Goal: Information Seeking & Learning: Check status

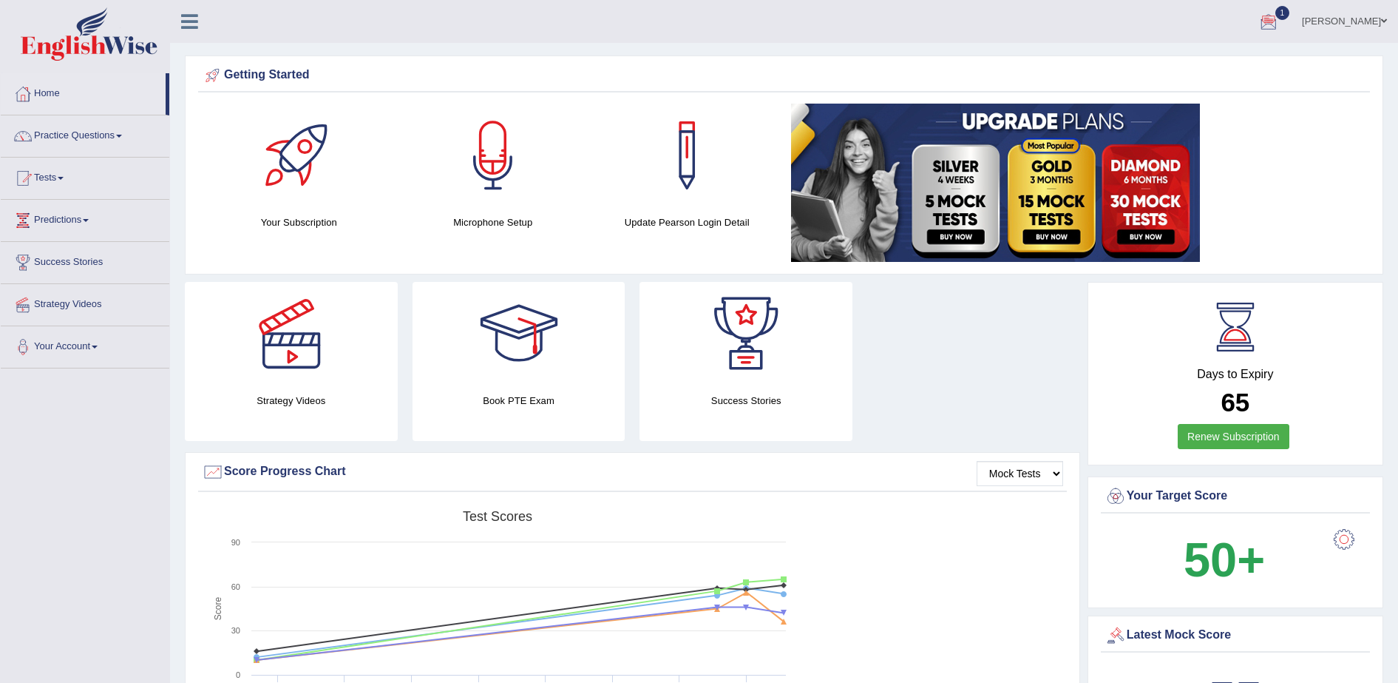
click at [1277, 27] on div at bounding box center [1269, 22] width 22 height 22
click at [1155, 78] on span "Exam evaluated" at bounding box center [1180, 74] width 197 height 12
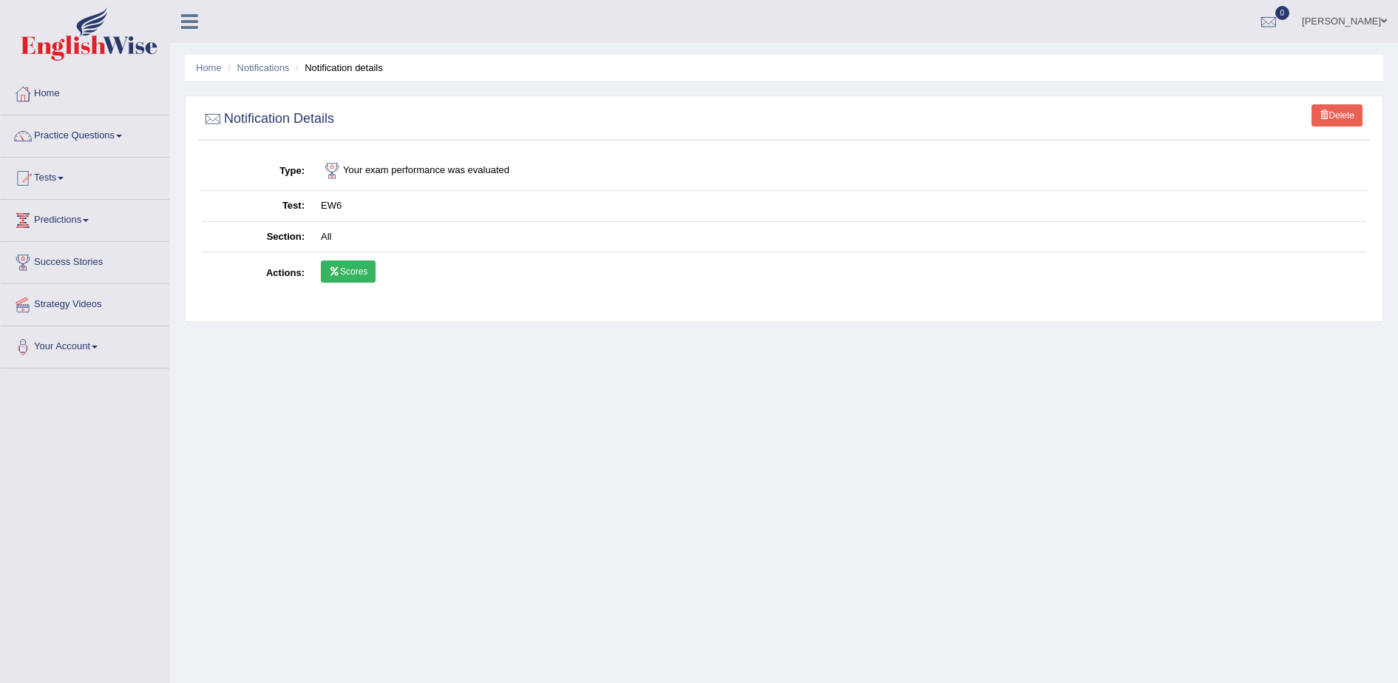
click at [364, 270] on link "Scores" at bounding box center [348, 271] width 55 height 22
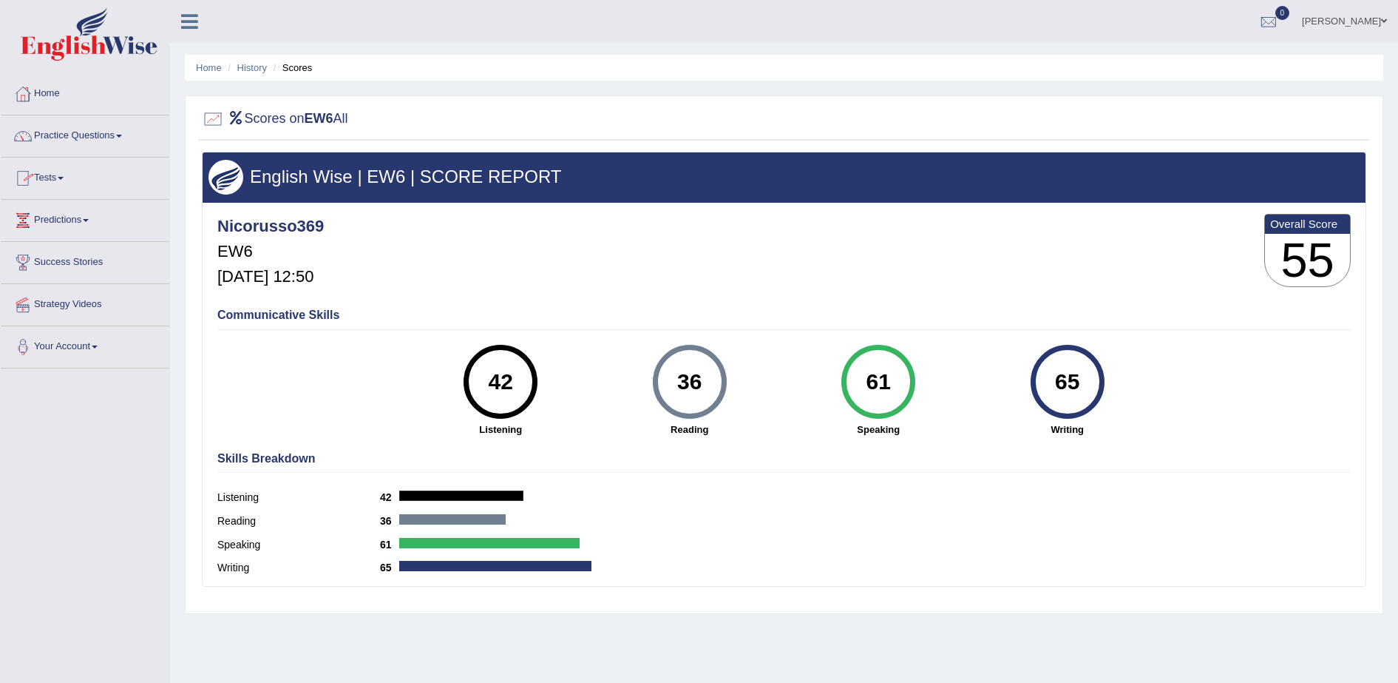
click at [60, 180] on link "Tests" at bounding box center [85, 176] width 169 height 37
click at [72, 209] on link "Take Practice Sectional Test" at bounding box center [96, 212] width 138 height 27
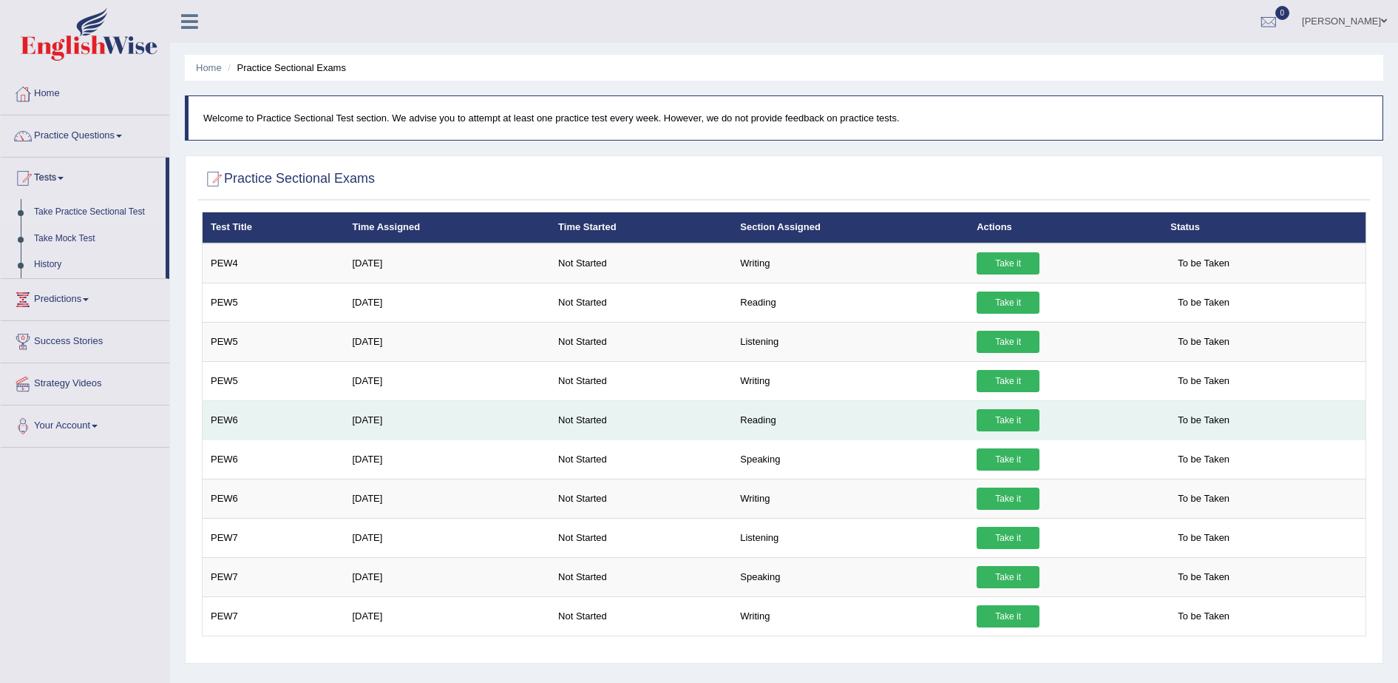
click at [1000, 413] on link "Take it" at bounding box center [1008, 420] width 63 height 22
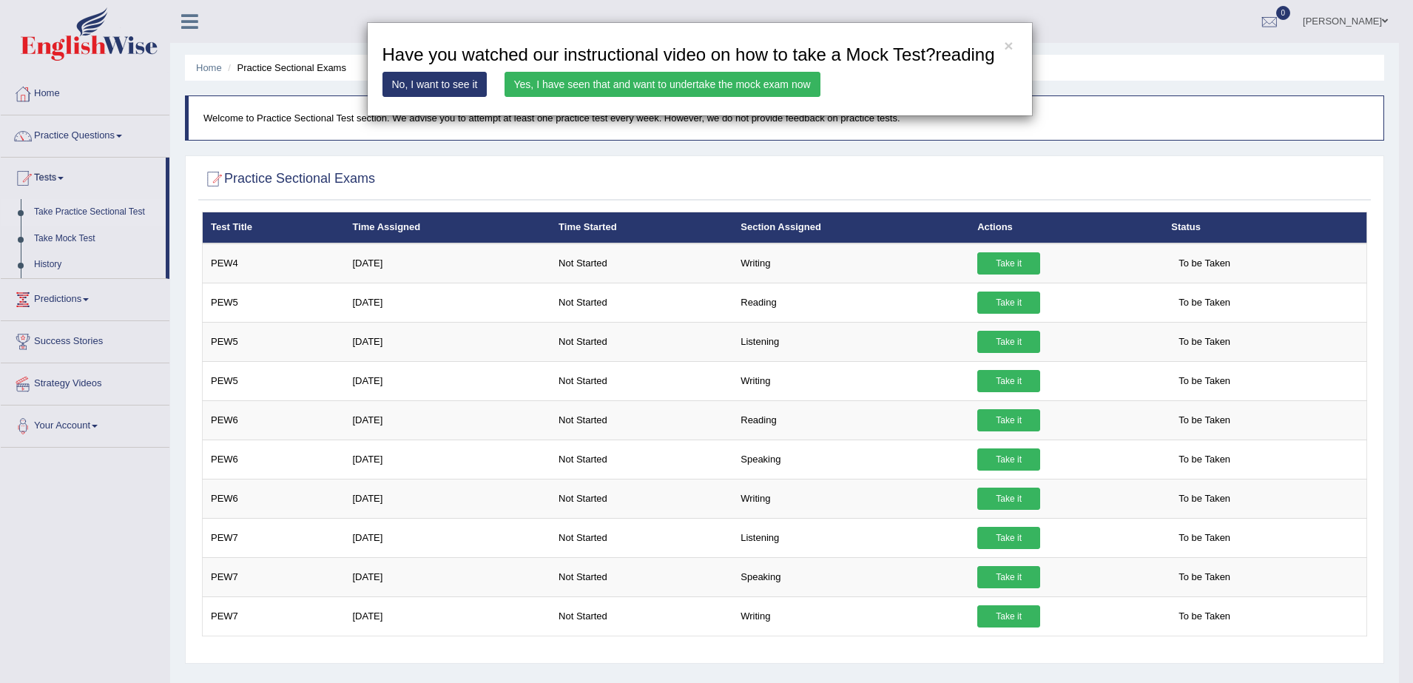
click at [581, 86] on link "Yes, I have seen that and want to undertake the mock exam now" at bounding box center [662, 84] width 316 height 25
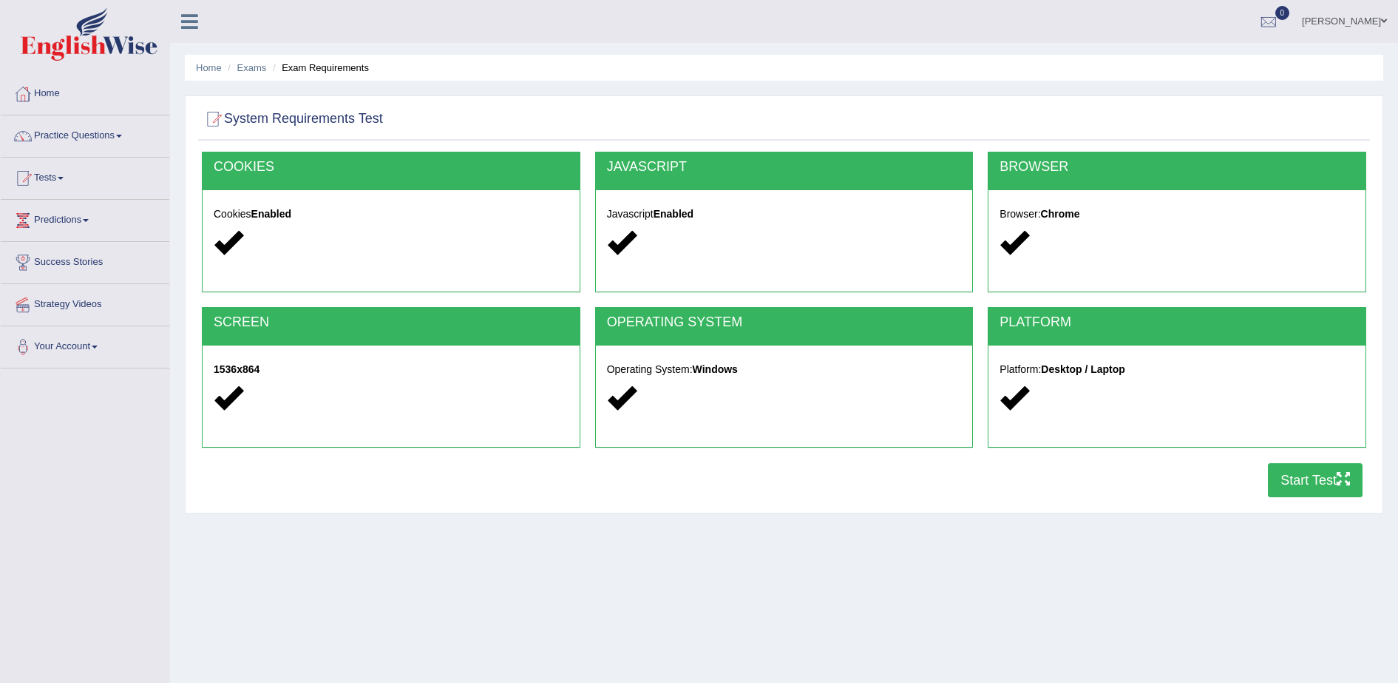
click at [1302, 485] on button "Start Test" at bounding box center [1315, 480] width 95 height 34
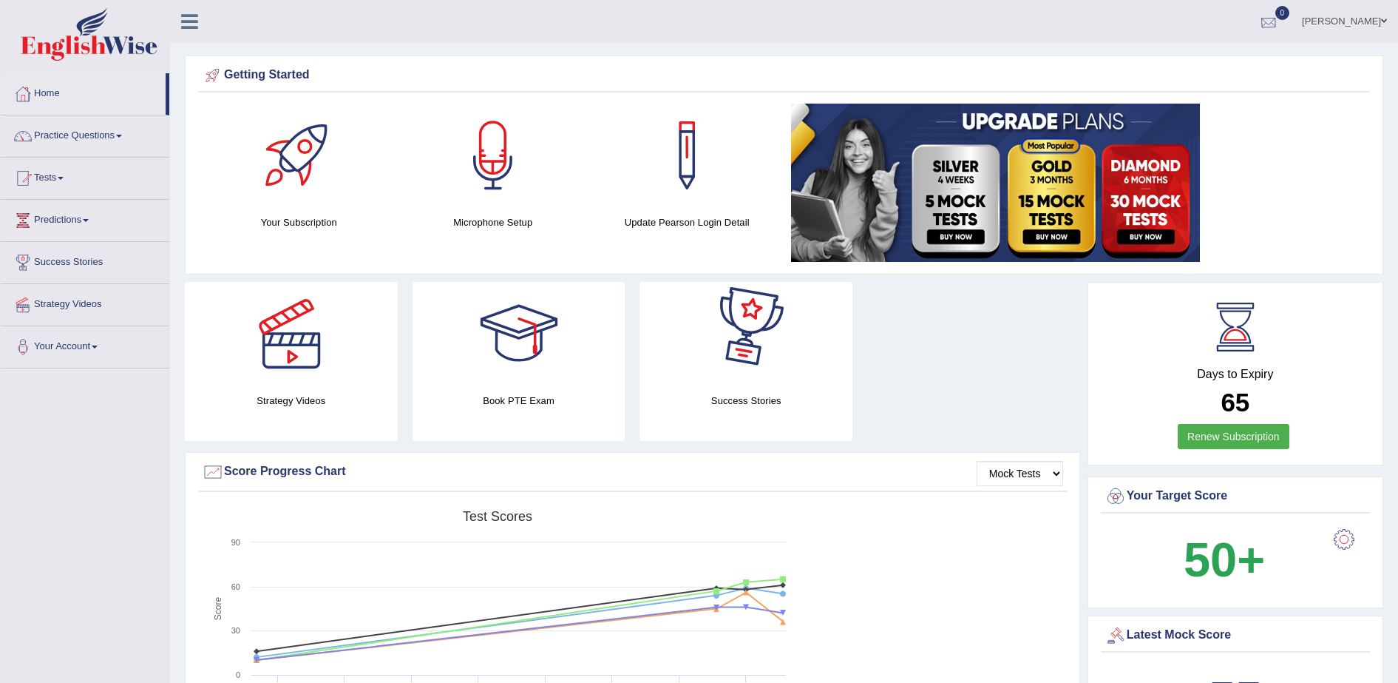
click at [1280, 21] on div at bounding box center [1269, 22] width 22 height 22
click at [1149, 65] on div "See All Alerts" at bounding box center [1180, 63] width 197 height 16
click at [1280, 30] on div at bounding box center [1269, 22] width 22 height 22
click at [1175, 58] on strong "See All Alerts" at bounding box center [1176, 62] width 66 height 12
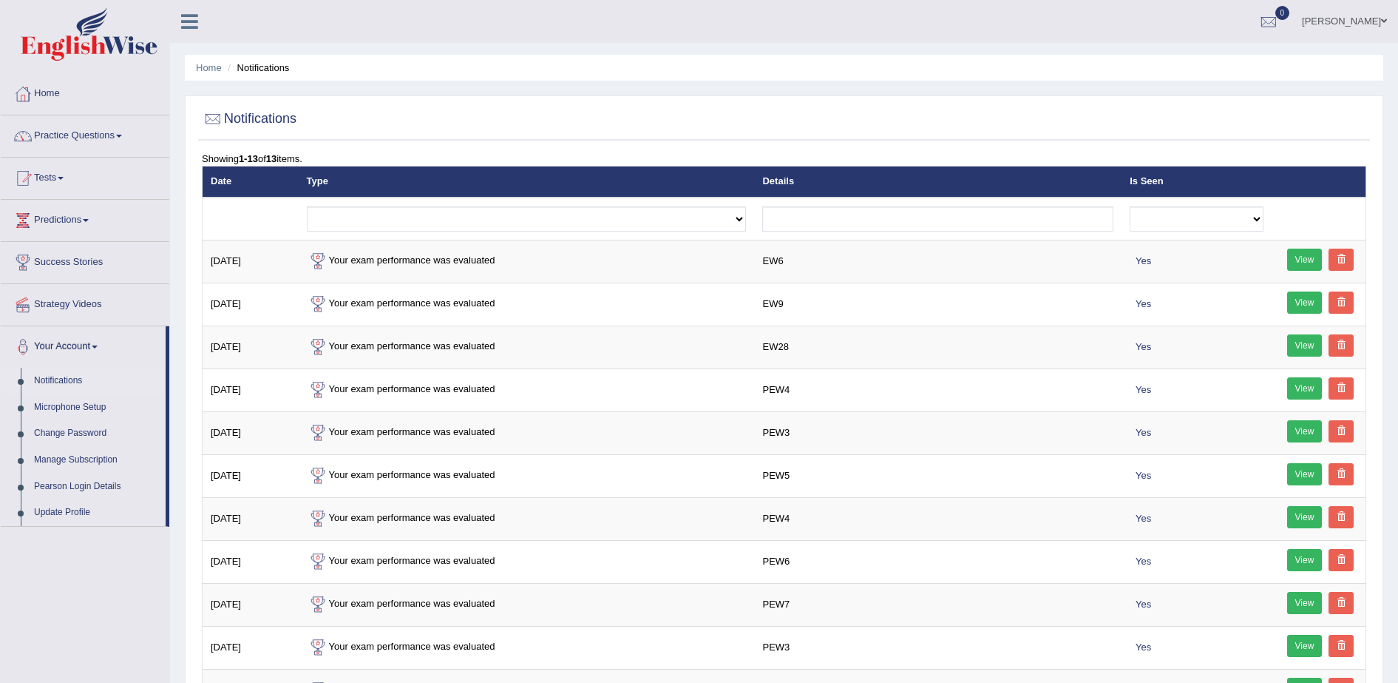
click at [58, 183] on link "Tests" at bounding box center [85, 176] width 169 height 37
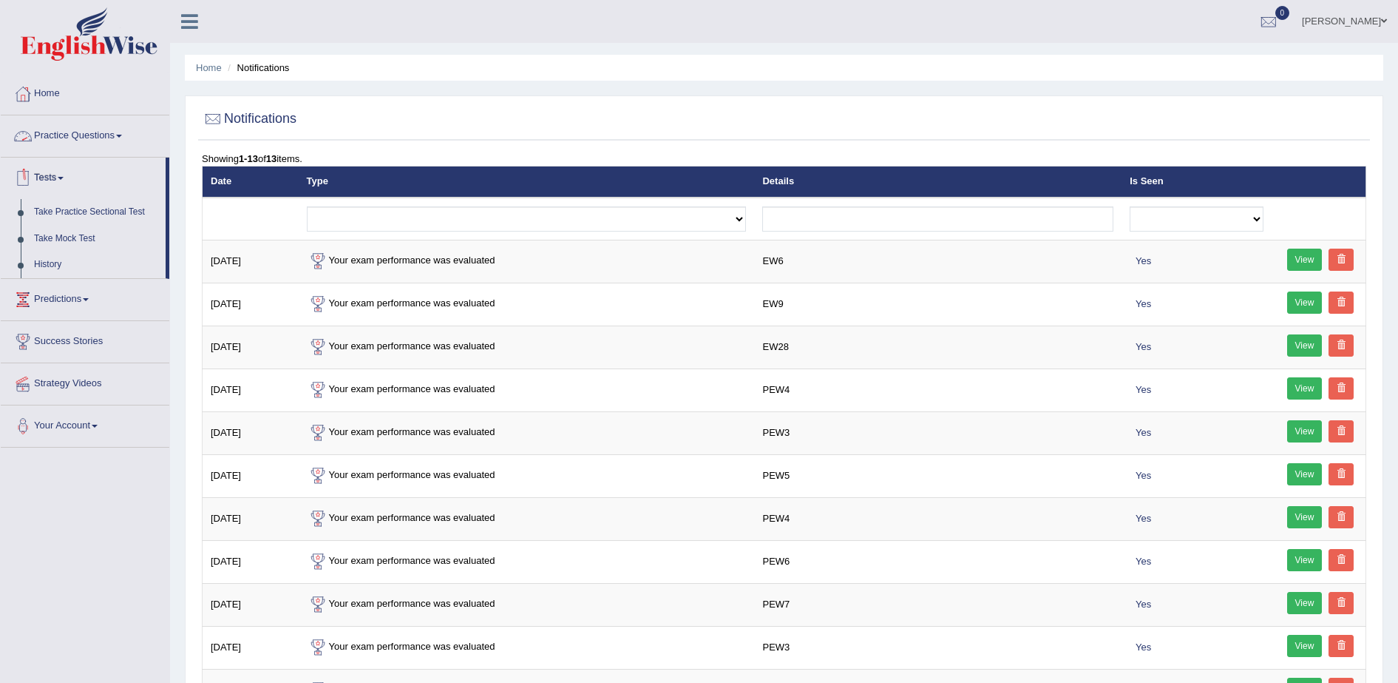
click at [59, 183] on link "Tests" at bounding box center [83, 176] width 165 height 37
click at [59, 183] on link "Tests" at bounding box center [85, 176] width 169 height 37
click at [48, 181] on link "Tests" at bounding box center [83, 176] width 165 height 37
click at [44, 142] on link "Practice Questions" at bounding box center [85, 133] width 169 height 37
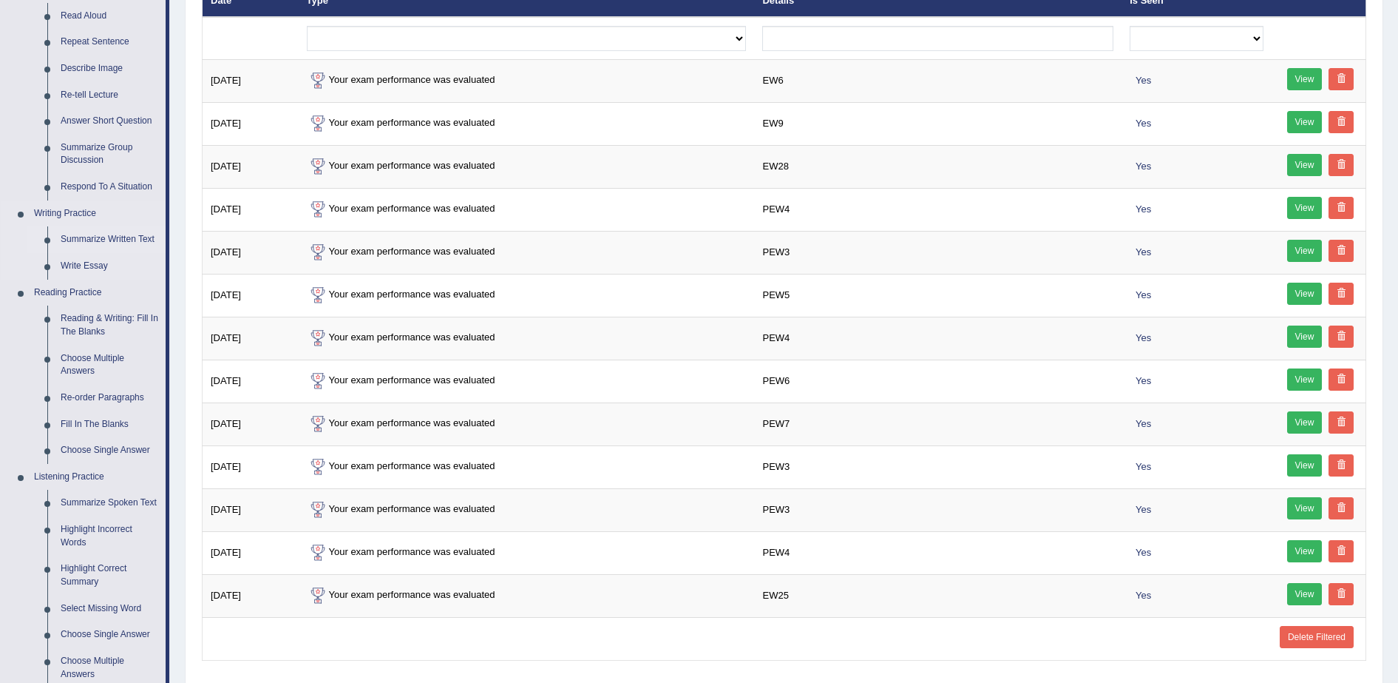
scroll to position [476, 0]
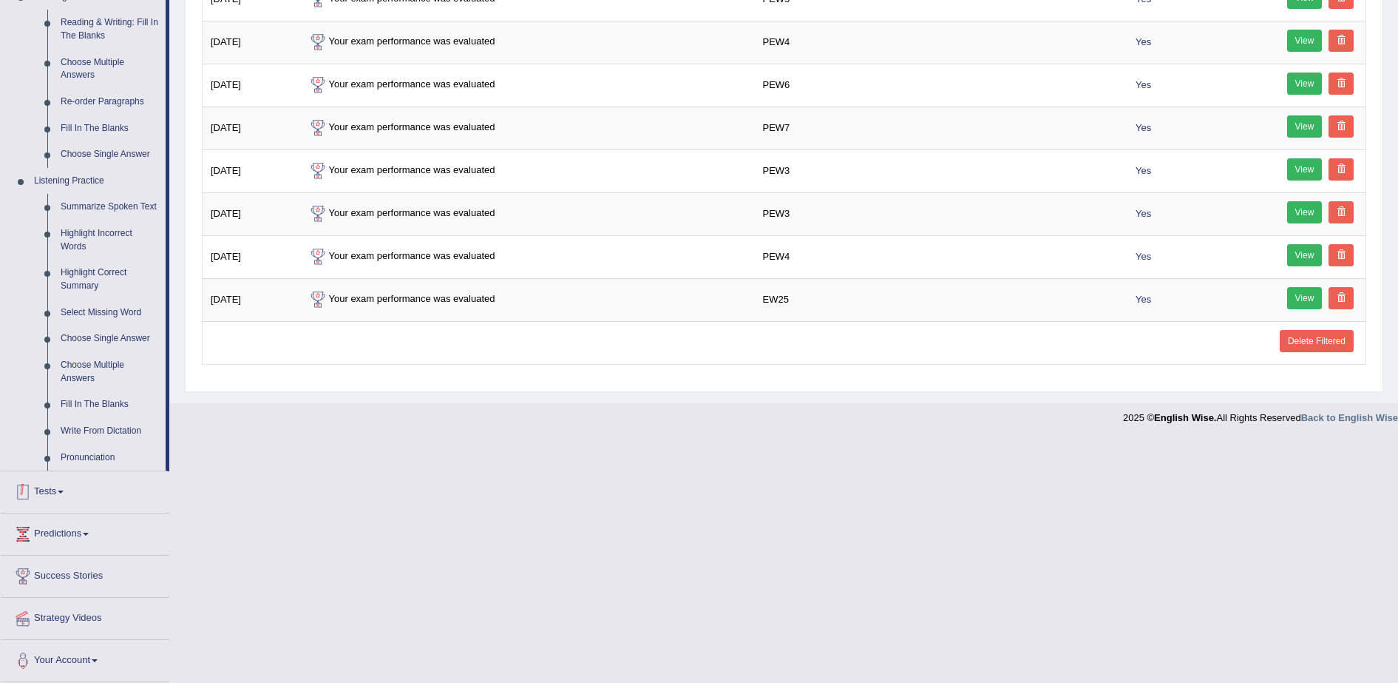
click at [56, 487] on link "Tests" at bounding box center [85, 489] width 169 height 37
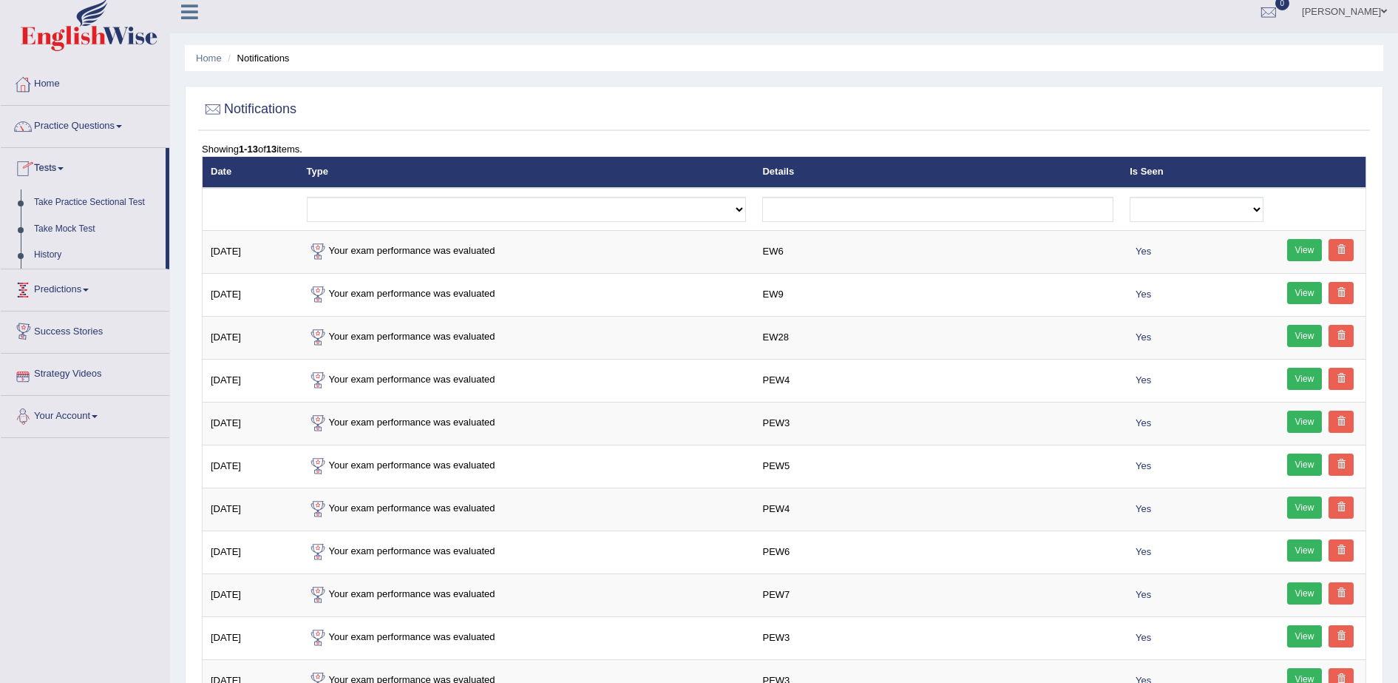
scroll to position [0, 0]
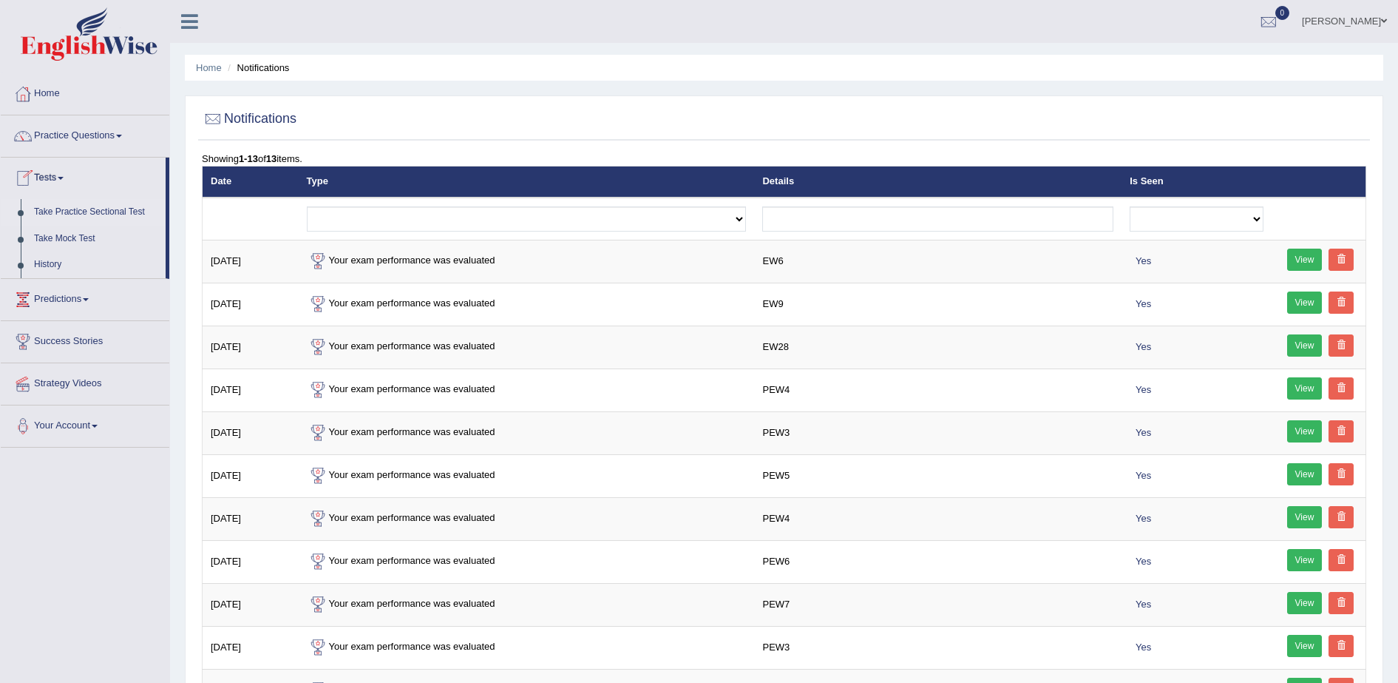
click at [75, 211] on link "Take Practice Sectional Test" at bounding box center [96, 212] width 138 height 27
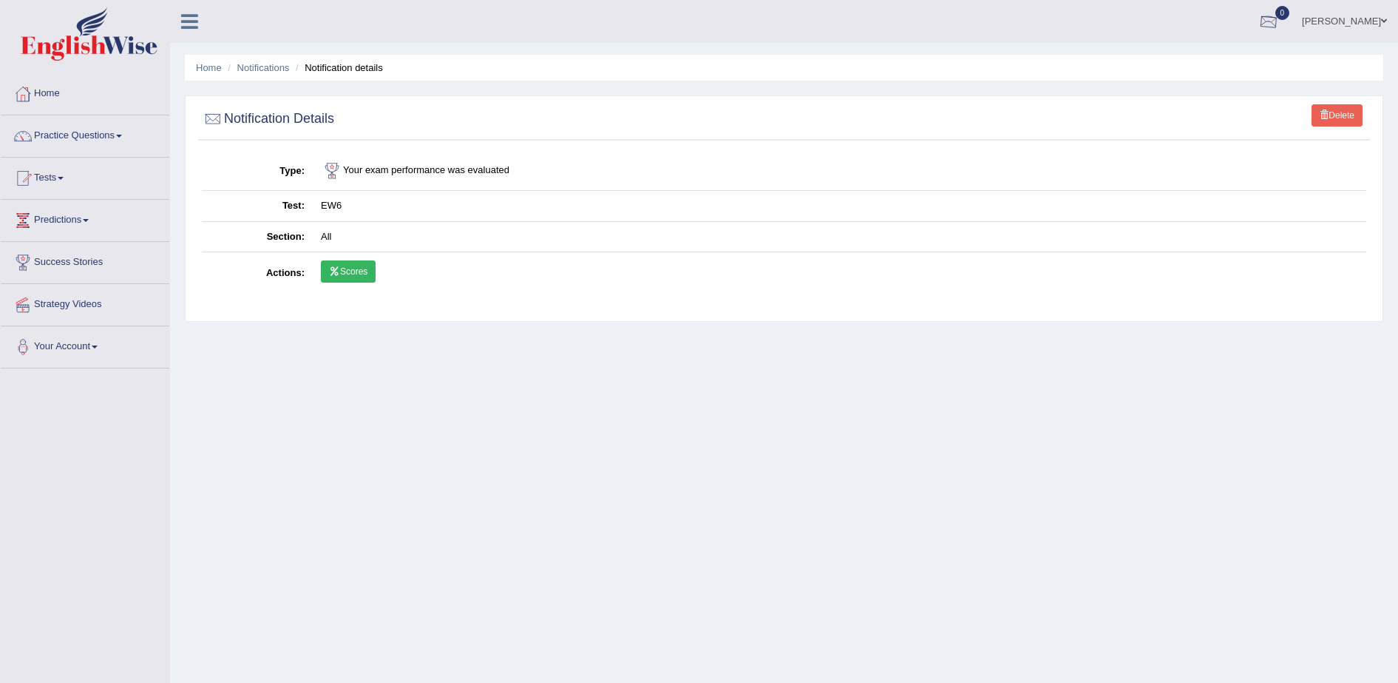
click at [1280, 17] on div at bounding box center [1269, 22] width 22 height 22
click at [368, 269] on link "Scores" at bounding box center [348, 271] width 55 height 22
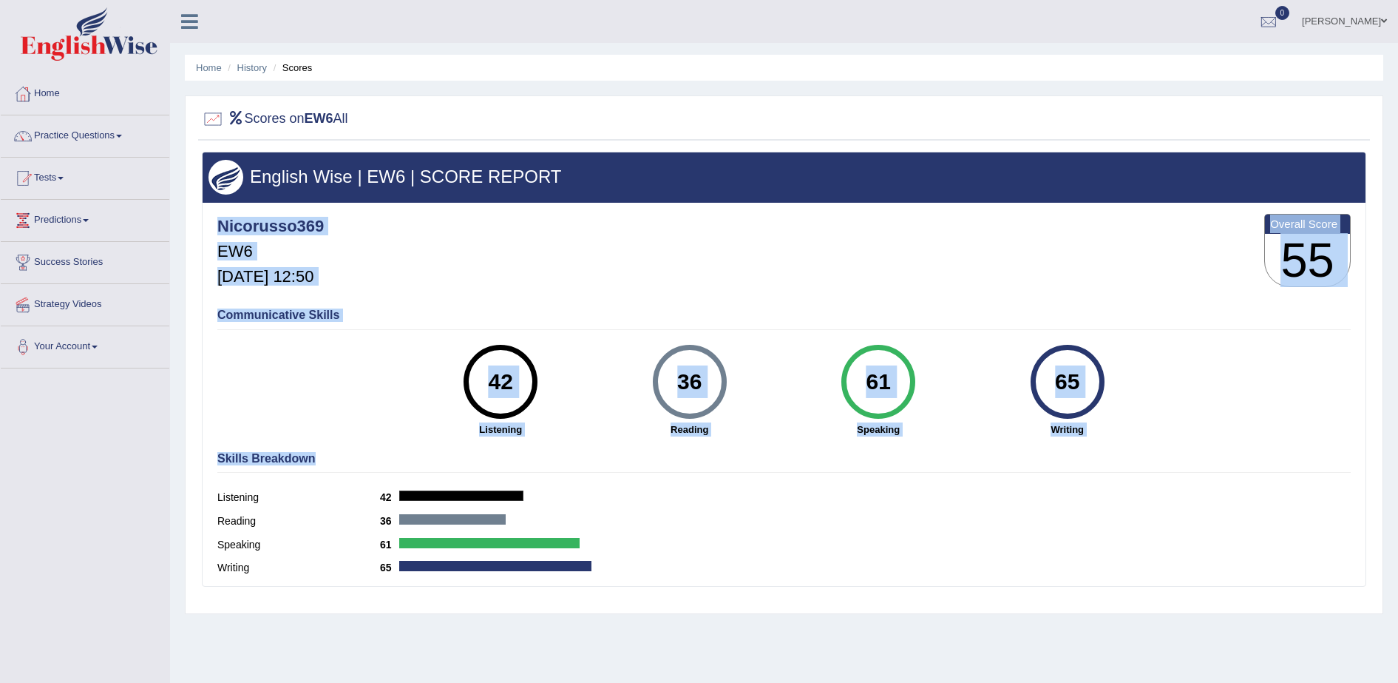
drag, startPoint x: 590, startPoint y: 297, endPoint x: 729, endPoint y: 473, distance: 224.3
click at [729, 473] on div "English Wise | EW6 | SCORE REPORT Nicorusso369 EW6 [DATE] 12:50 Overall Score 5…" at bounding box center [784, 369] width 1165 height 435
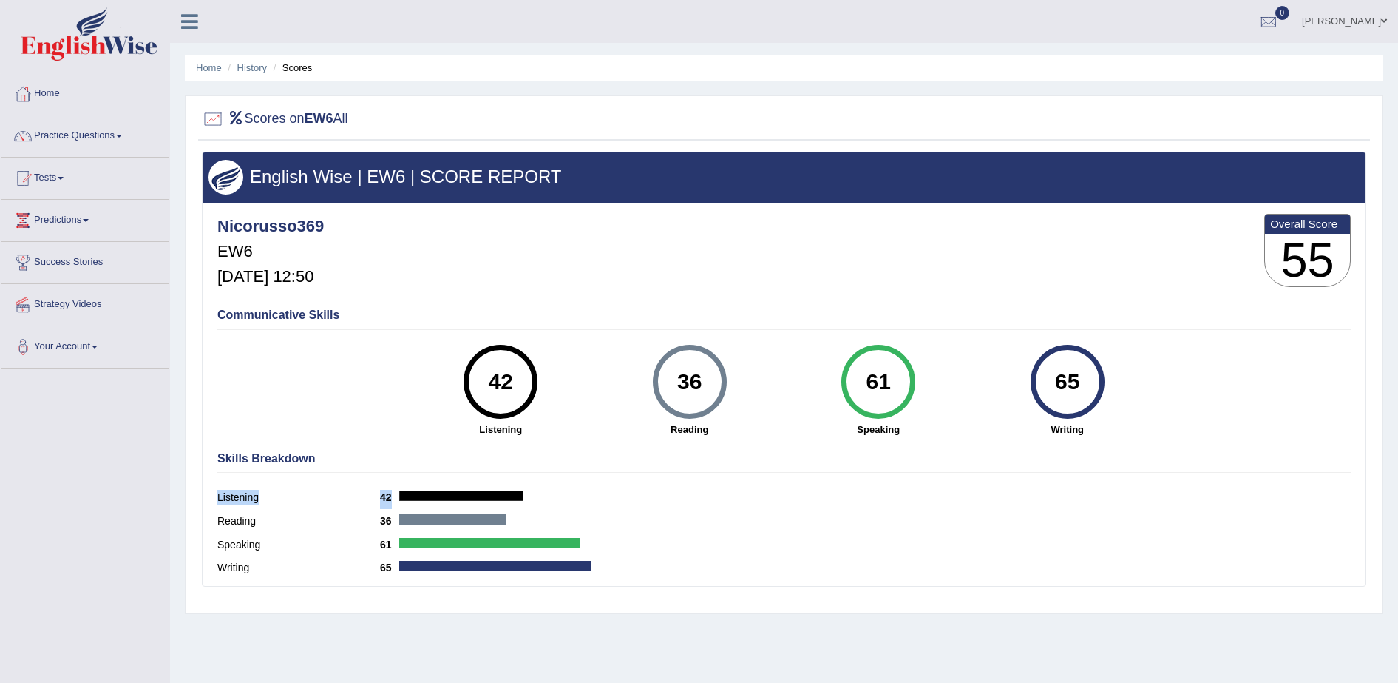
click at [731, 473] on div "Skills Breakdown Listening 42 Reading 36 Speaking 61 Writing 65" at bounding box center [784, 514] width 1141 height 141
drag, startPoint x: 731, startPoint y: 473, endPoint x: 721, endPoint y: 495, distance: 24.5
click at [721, 495] on div "Listening 42" at bounding box center [784, 499] width 1134 height 24
click at [635, 481] on div "Skills Breakdown Listening 42 Reading 36 Speaking 61 Writing 65" at bounding box center [784, 514] width 1141 height 141
click at [57, 179] on link "Tests" at bounding box center [85, 176] width 169 height 37
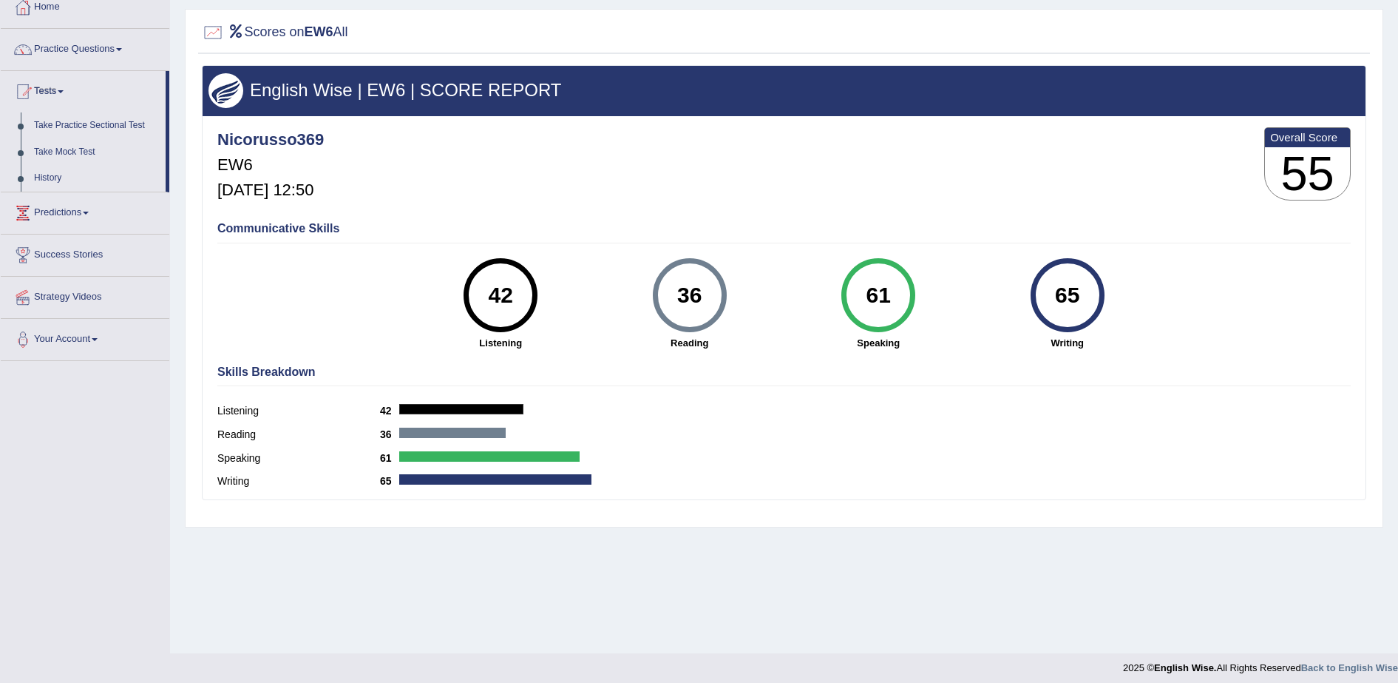
scroll to position [94, 0]
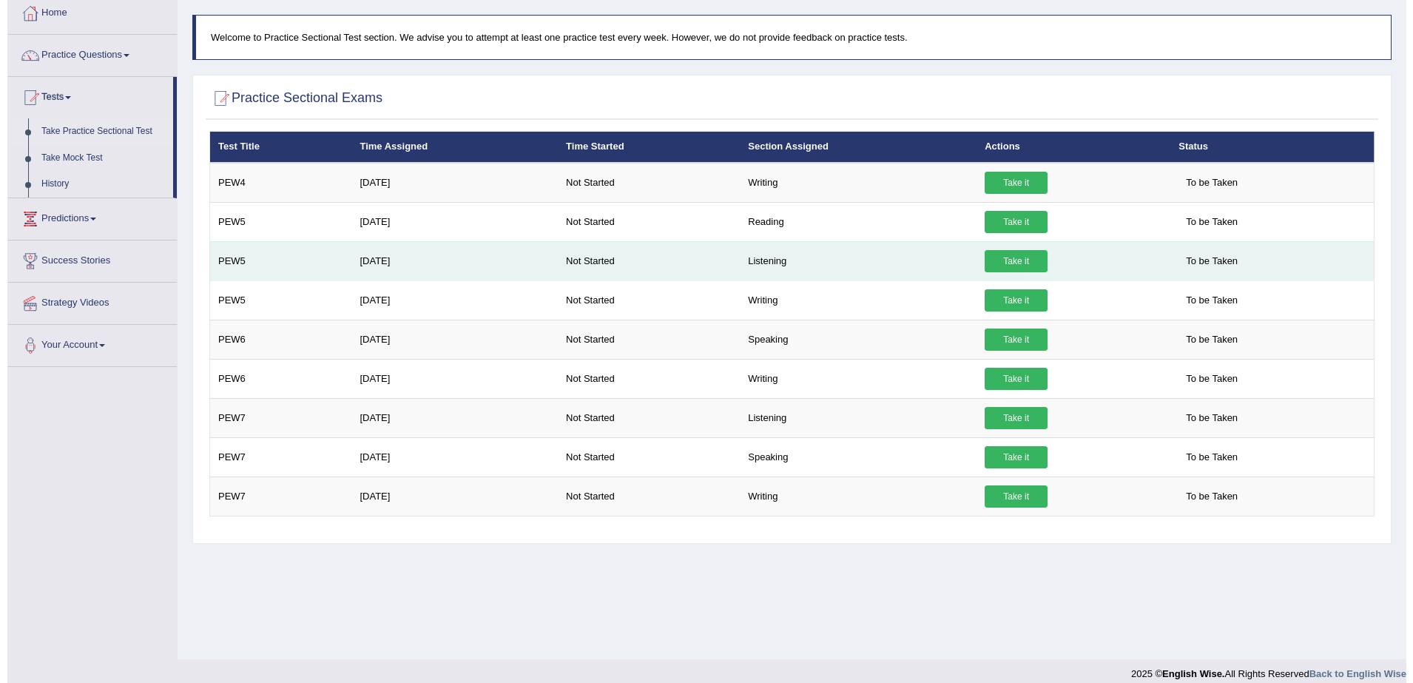
scroll to position [94, 0]
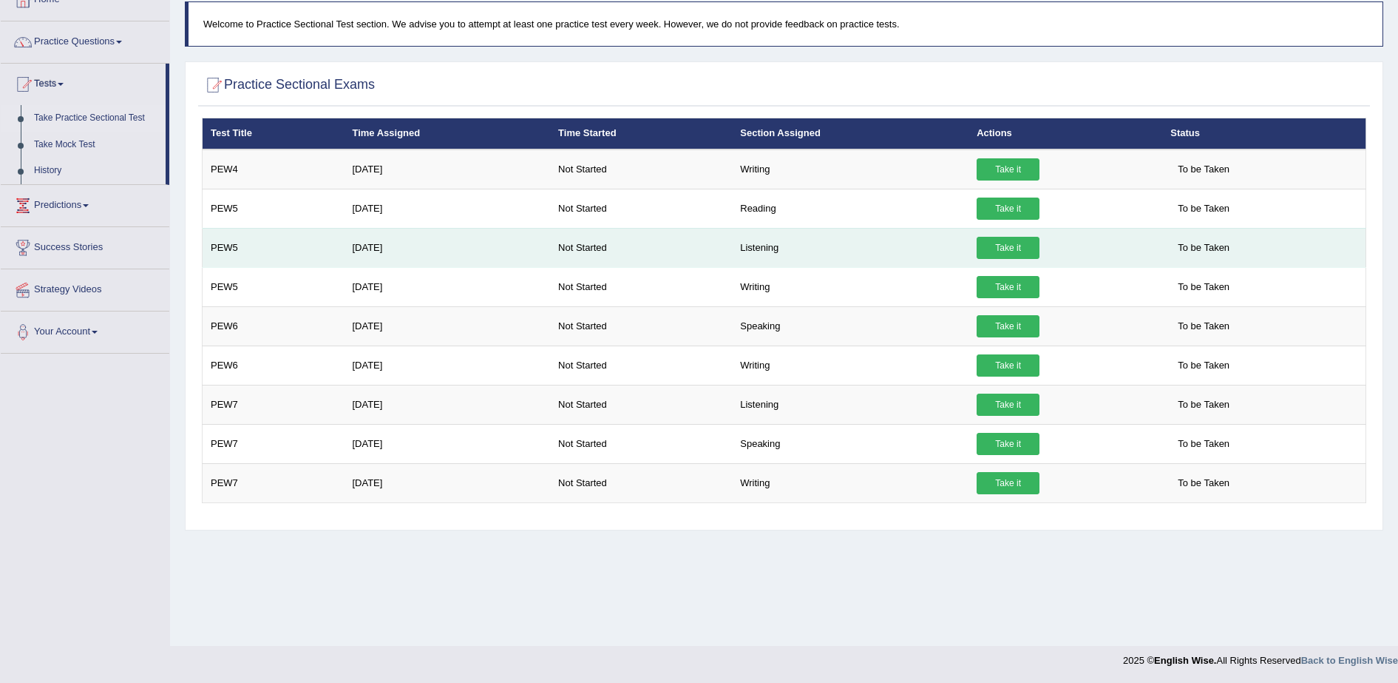
click at [993, 246] on link "Take it" at bounding box center [1008, 248] width 63 height 22
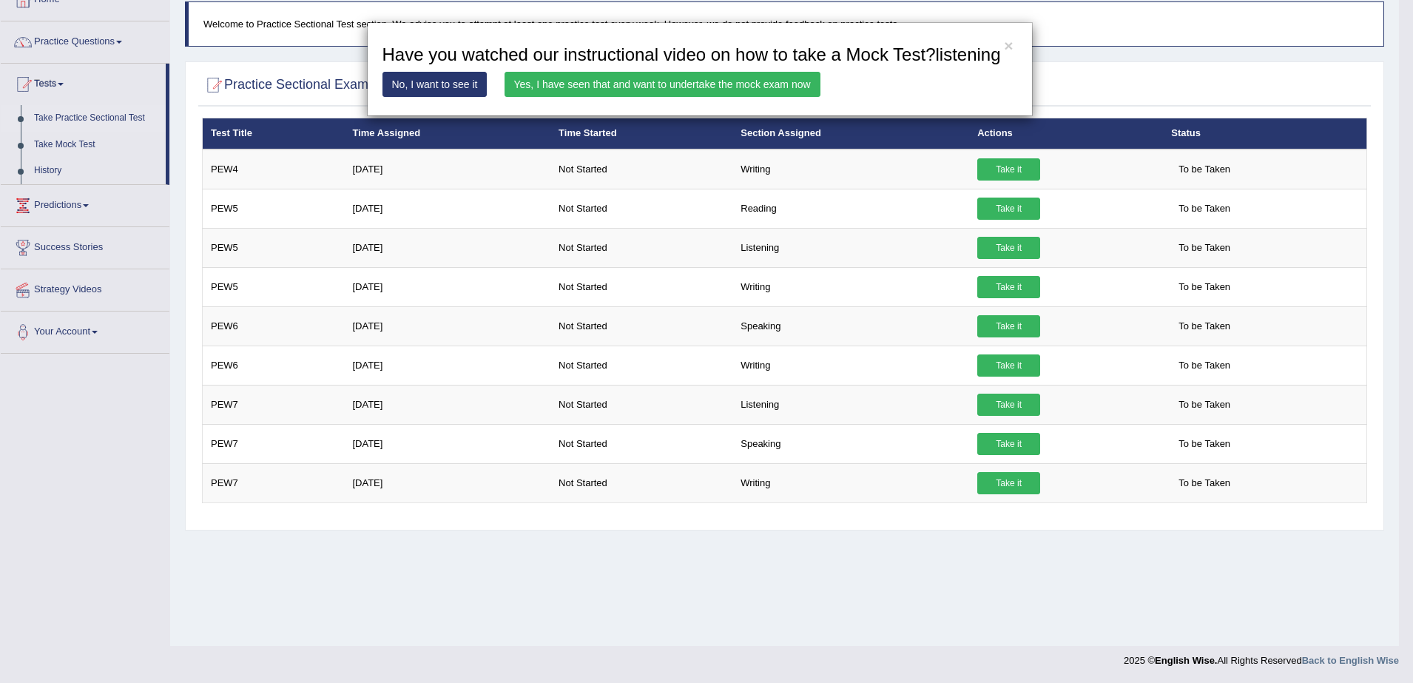
click at [544, 84] on link "Yes, I have seen that and want to undertake the mock exam now" at bounding box center [662, 84] width 316 height 25
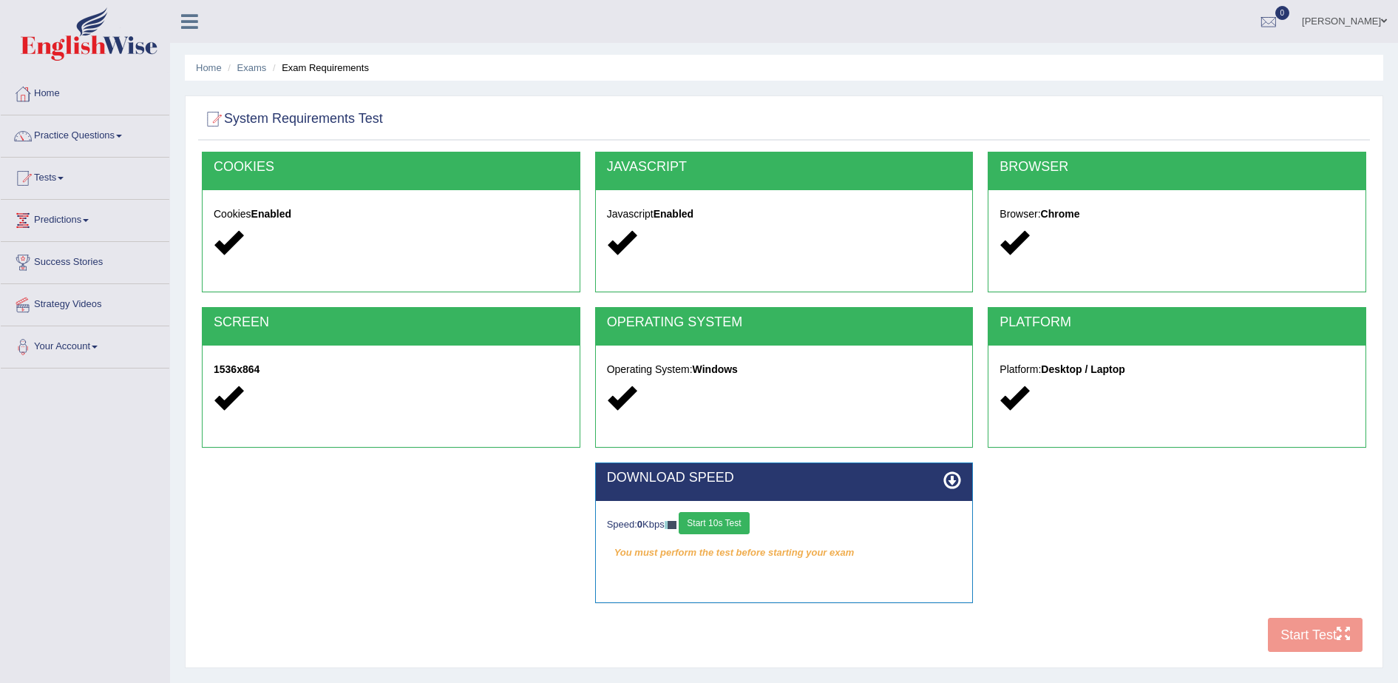
click at [715, 523] on button "Start 10s Test" at bounding box center [714, 523] width 70 height 22
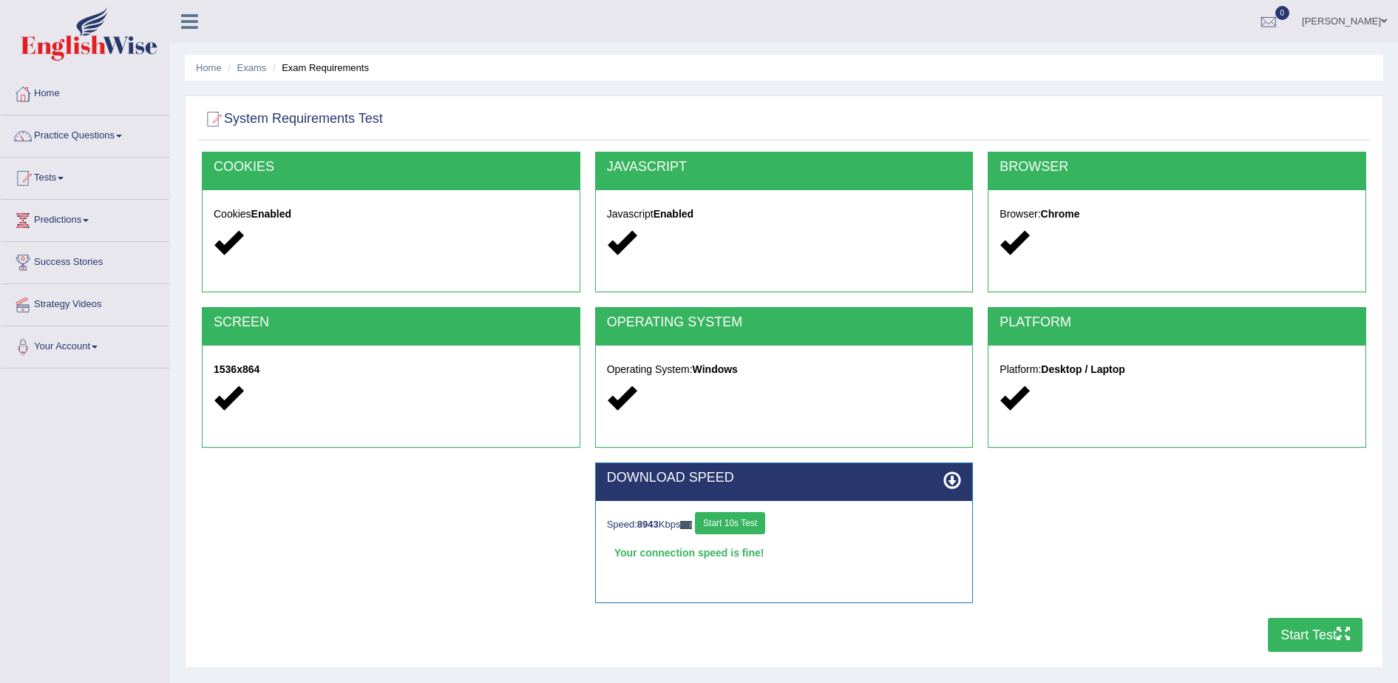
click at [1305, 636] on button "Start Test" at bounding box center [1315, 635] width 95 height 34
